Goal: Task Accomplishment & Management: Use online tool/utility

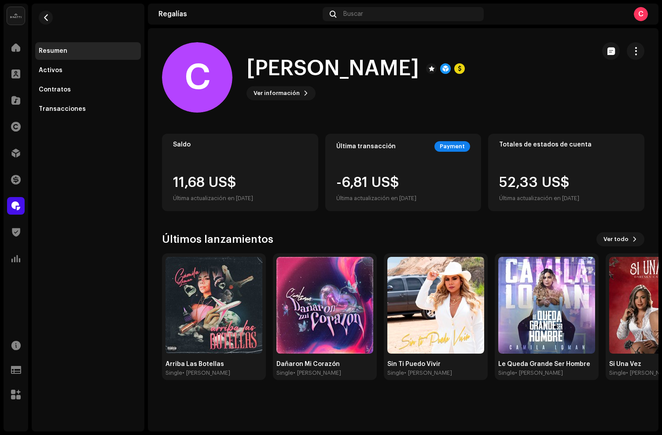
click at [349, 50] on div "C [PERSON_NAME] 298668 Tipo Beneficiario(a) de la distribución Pagar a nombre d…" at bounding box center [331, 217] width 662 height 435
click at [64, 70] on div "Activos" at bounding box center [88, 70] width 99 height 7
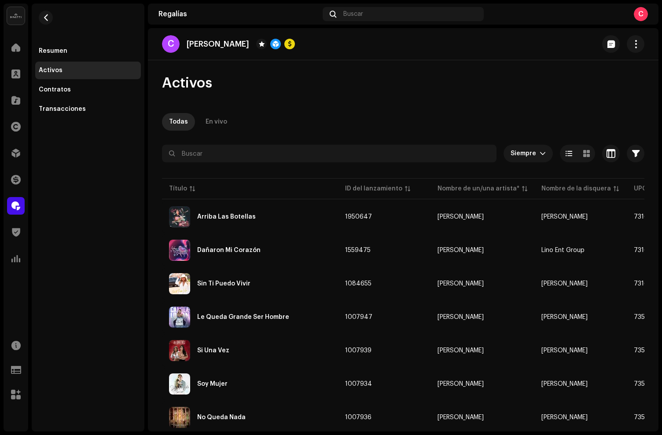
click at [12, 206] on span at bounding box center [15, 205] width 9 height 7
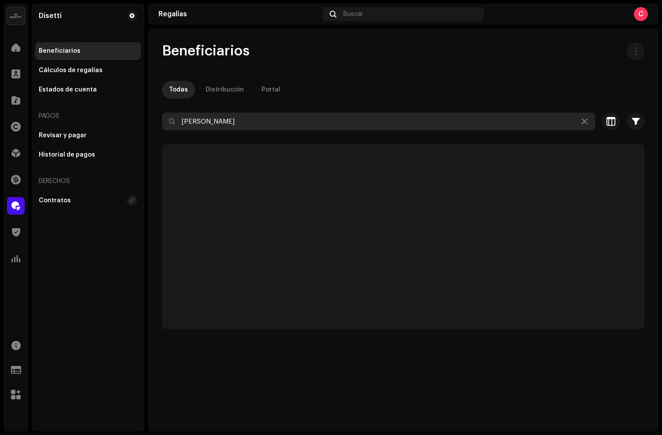
drag, startPoint x: 235, startPoint y: 123, endPoint x: 180, endPoint y: 107, distance: 57.2
click at [182, 109] on div "Beneficiarios Todas Distribución Portal [PERSON_NAME] loma Seleccionado 0 Selec…" at bounding box center [403, 185] width 510 height 287
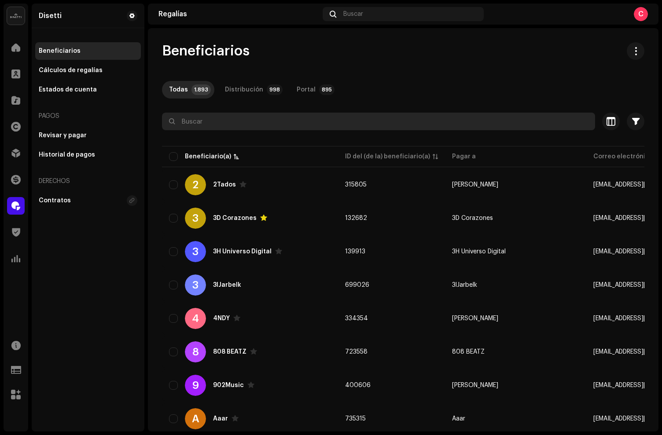
click at [191, 121] on input "text" at bounding box center [378, 122] width 433 height 18
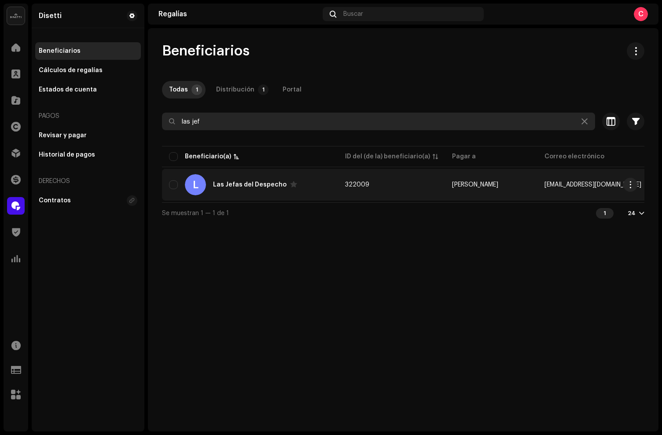
type input "las jef"
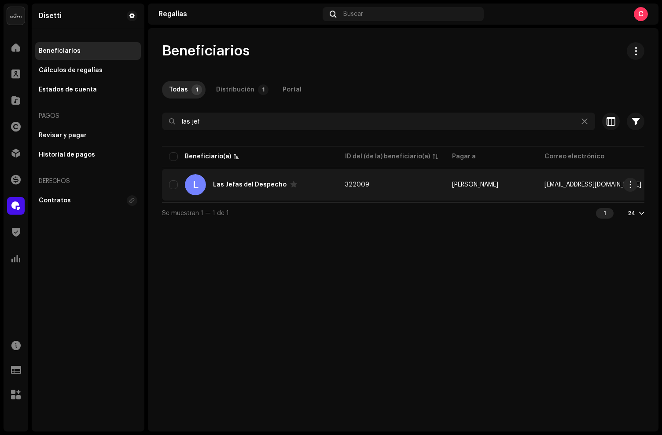
click at [239, 187] on div "Las Jefas del Despecho" at bounding box center [249, 185] width 73 height 6
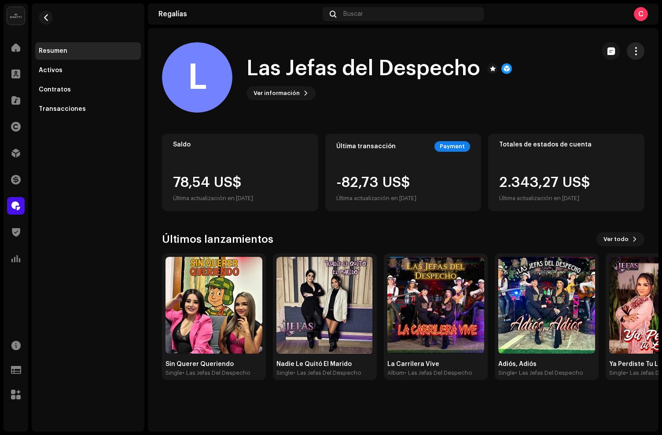
click at [636, 53] on span "button" at bounding box center [635, 51] width 8 height 7
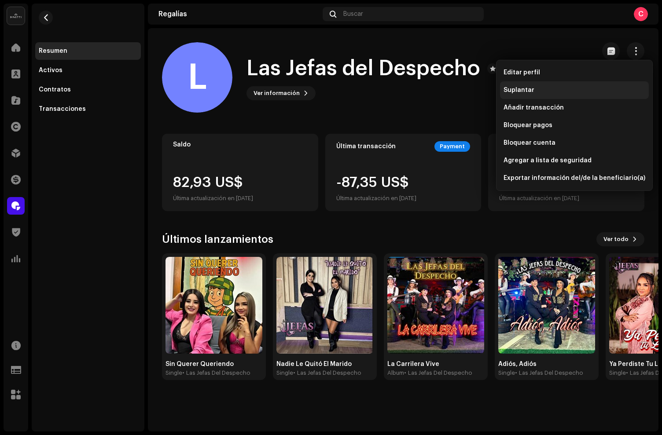
click at [537, 86] on div "Suplantar" at bounding box center [574, 90] width 149 height 18
